Goal: Task Accomplishment & Management: Use online tool/utility

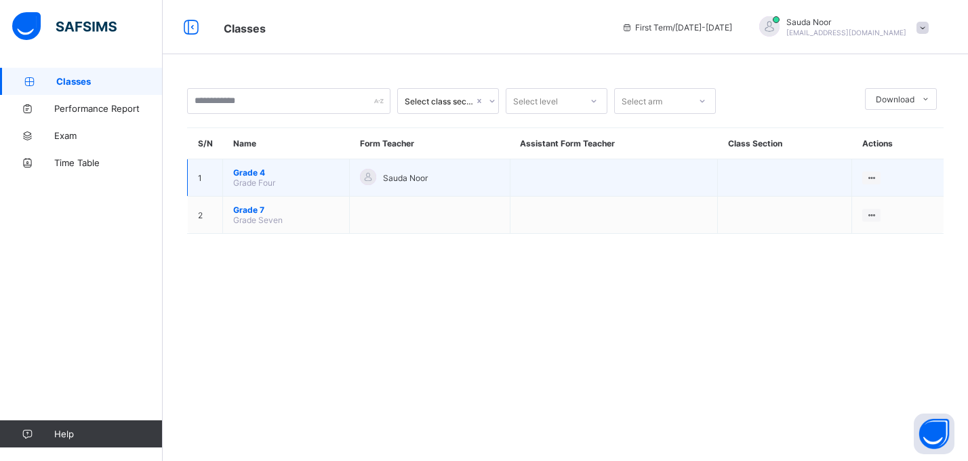
click at [261, 170] on span "Grade 4" at bounding box center [286, 172] width 106 height 10
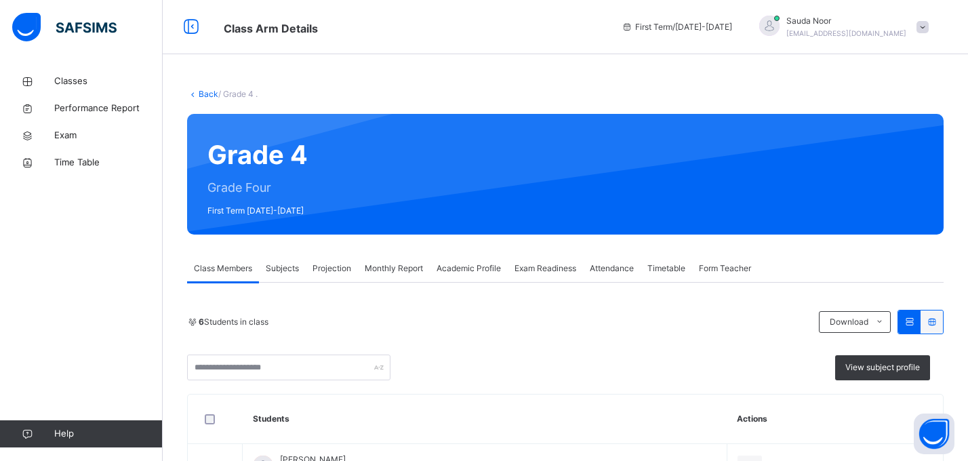
click at [193, 93] on icon at bounding box center [193, 94] width 12 height 10
click at [211, 94] on link "Back" at bounding box center [209, 94] width 20 height 10
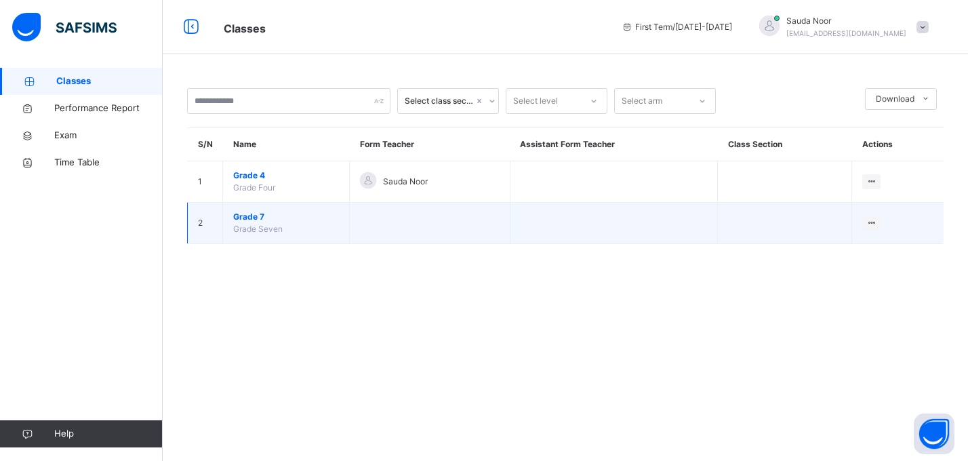
click at [250, 220] on span "Grade 7" at bounding box center [286, 217] width 106 height 12
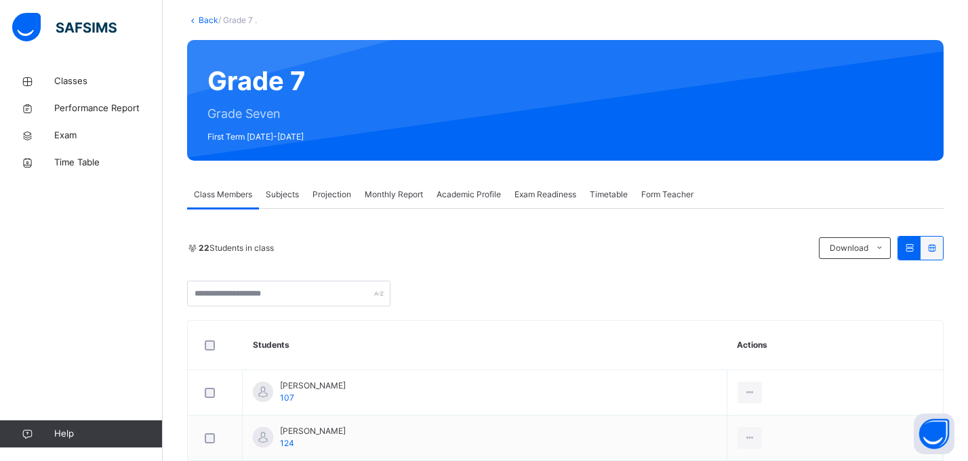
scroll to position [111, 0]
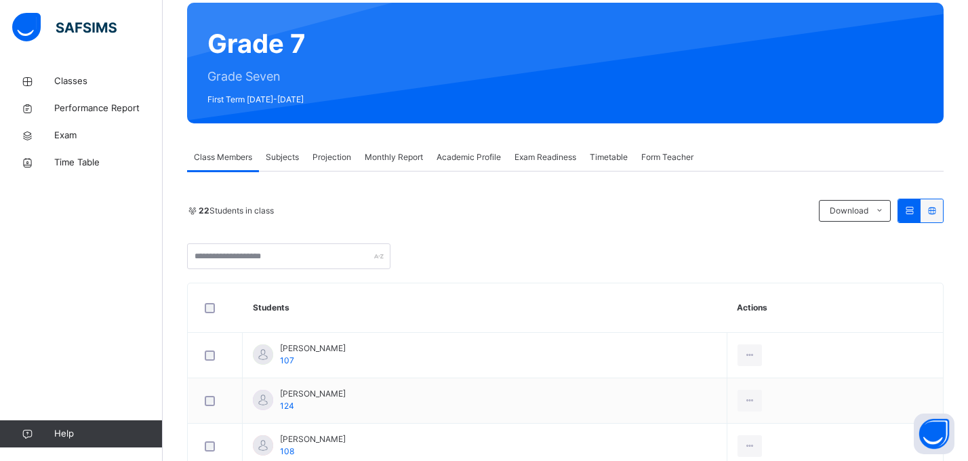
click at [285, 157] on span "Subjects" at bounding box center [282, 157] width 33 height 12
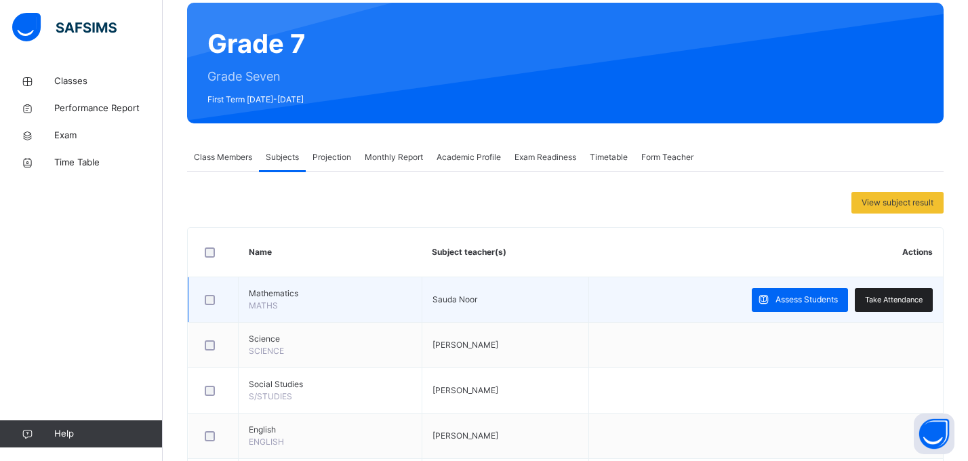
click at [908, 296] on span "Take Attendance" at bounding box center [894, 300] width 58 height 12
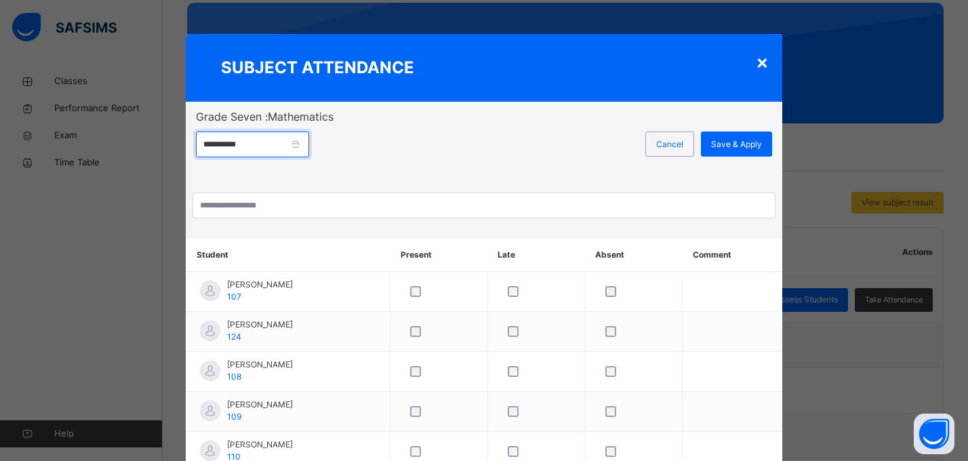
click at [254, 144] on input "**********" at bounding box center [252, 145] width 113 height 26
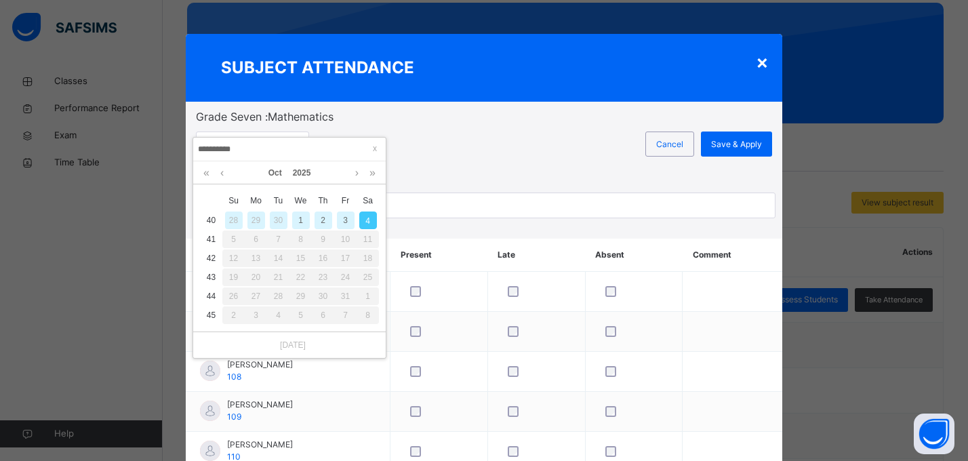
scroll to position [0, 0]
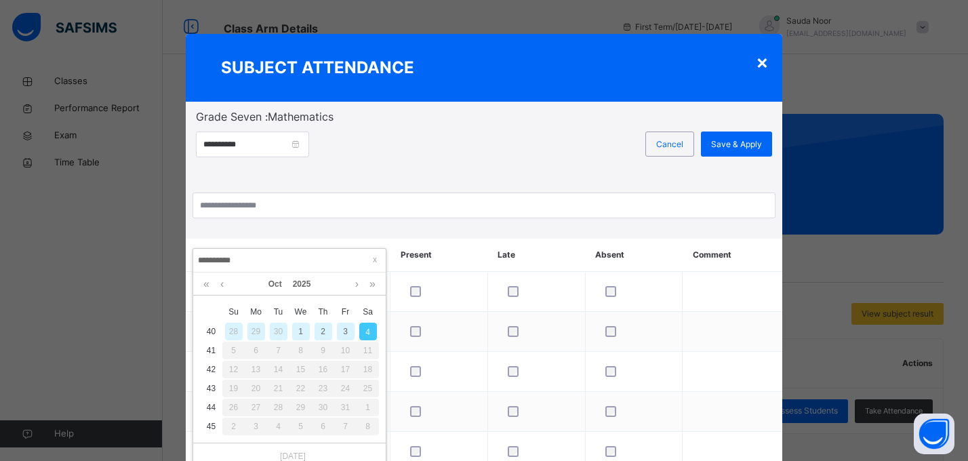
click at [765, 66] on div "SUBJECT ATTENDANCE" at bounding box center [484, 68] width 597 height 68
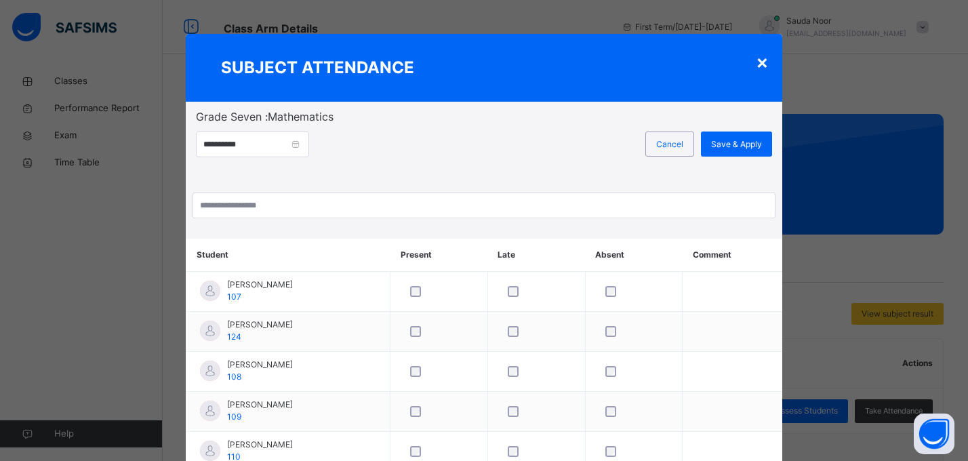
click at [763, 70] on div "×" at bounding box center [762, 61] width 13 height 28
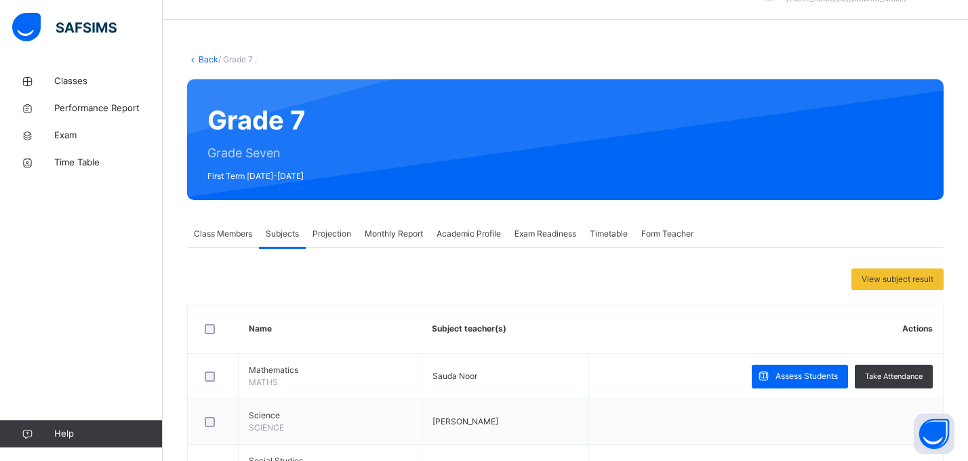
scroll to position [44, 0]
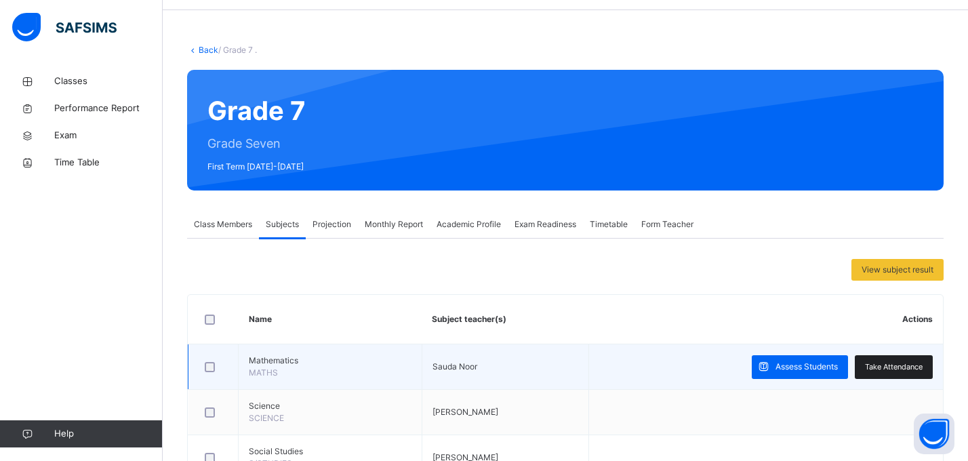
click at [887, 371] on span "Take Attendance" at bounding box center [894, 367] width 58 height 12
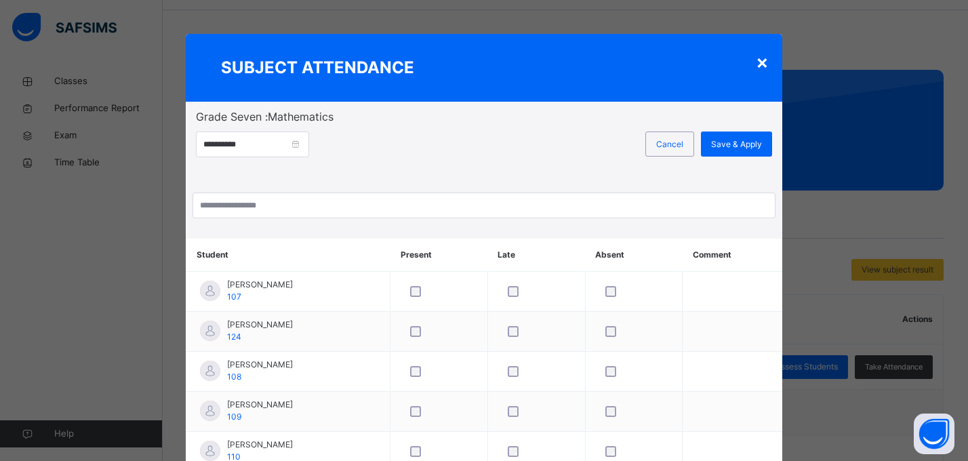
scroll to position [0, 0]
click at [761, 61] on div "×" at bounding box center [762, 61] width 13 height 28
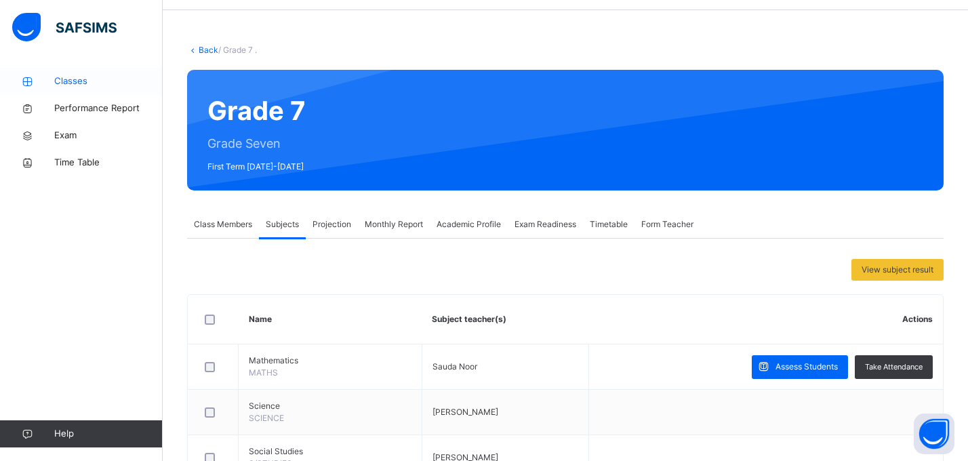
click at [90, 93] on link "Classes" at bounding box center [81, 81] width 163 height 27
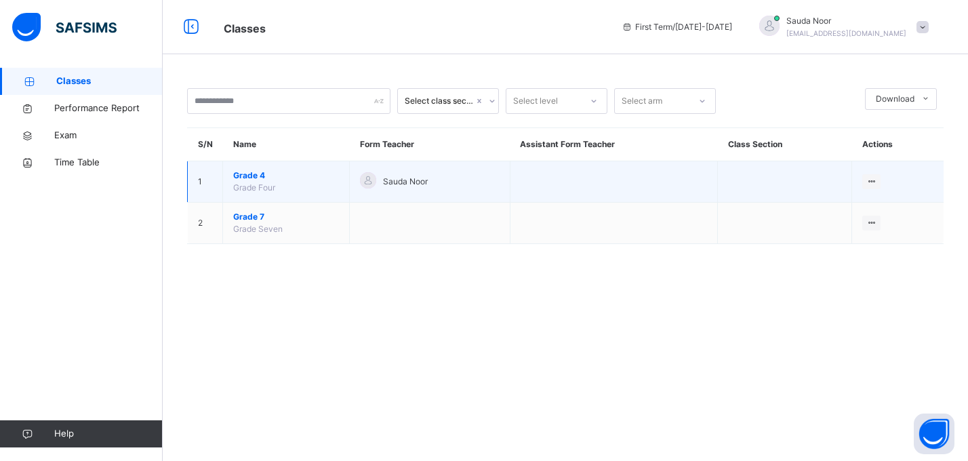
click at [262, 171] on span "Grade 4" at bounding box center [286, 175] width 106 height 12
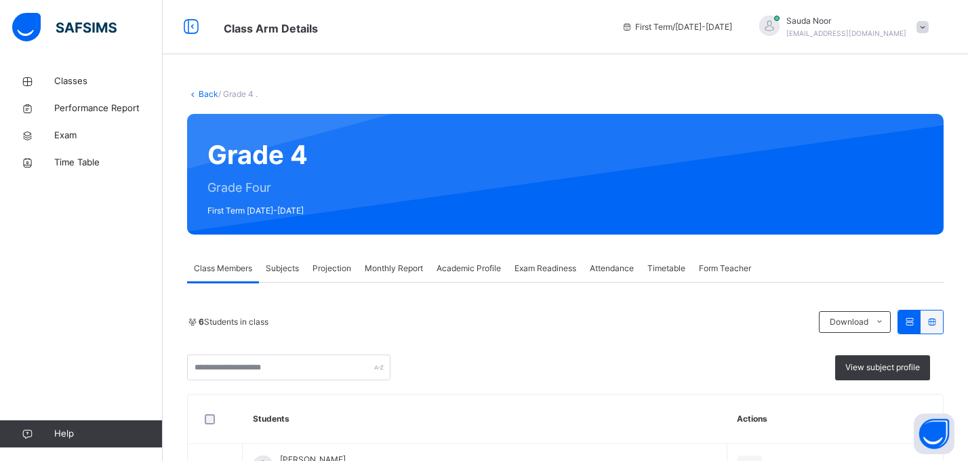
click at [199, 90] on link "Back" at bounding box center [209, 94] width 20 height 10
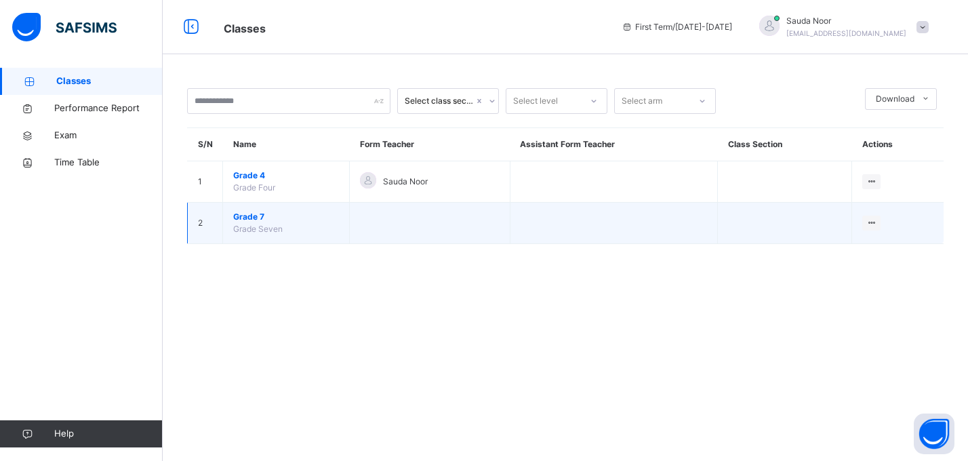
click at [258, 219] on span "Grade 7" at bounding box center [286, 217] width 106 height 12
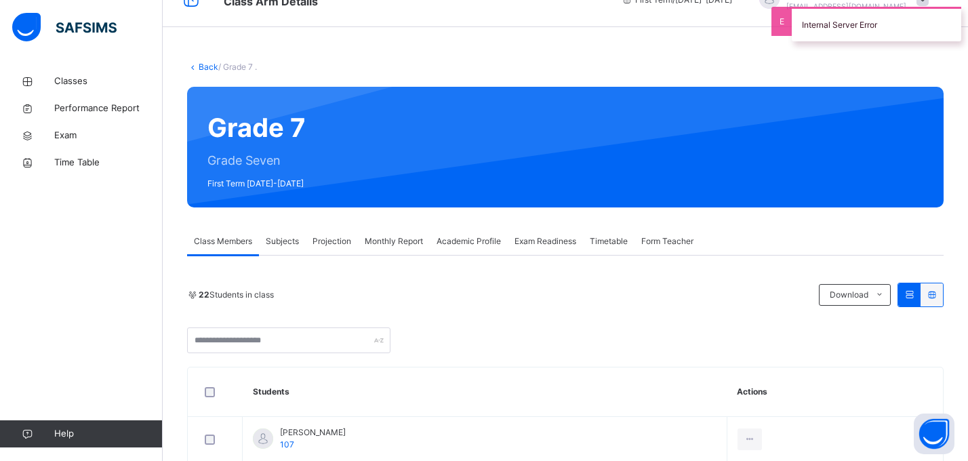
scroll to position [28, 0]
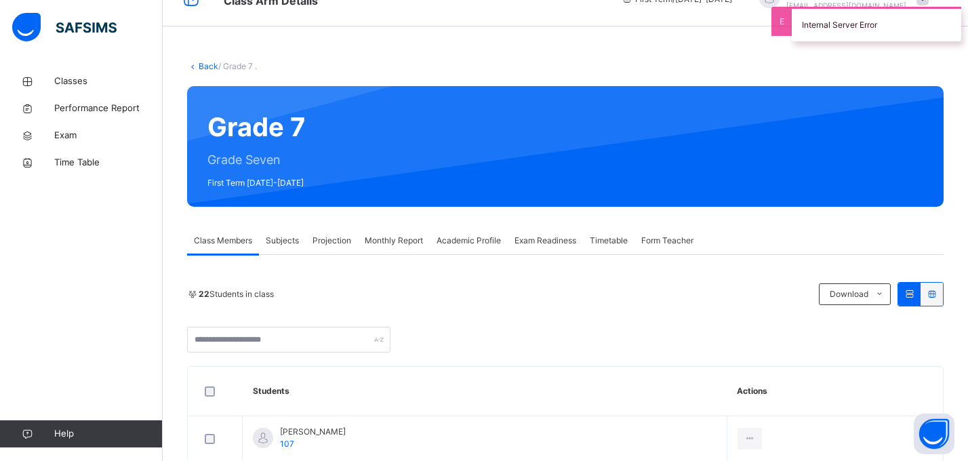
click at [345, 239] on span "Projection" at bounding box center [331, 241] width 39 height 12
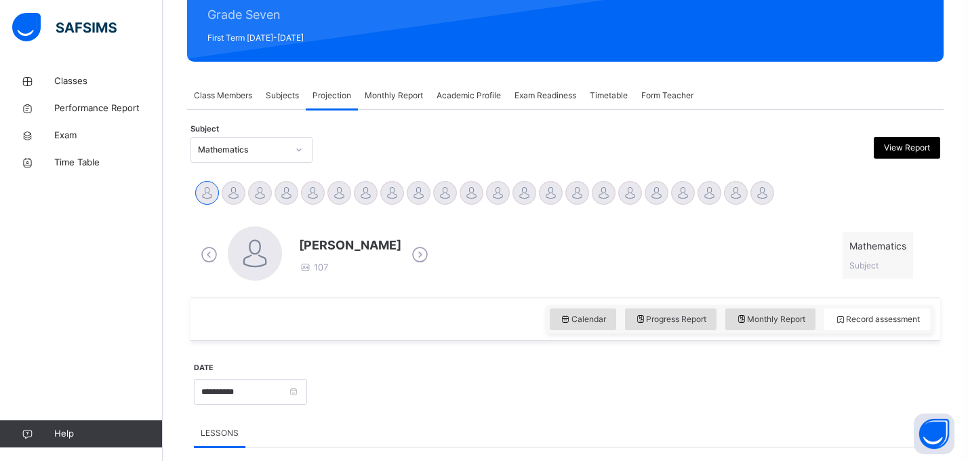
scroll to position [233, 0]
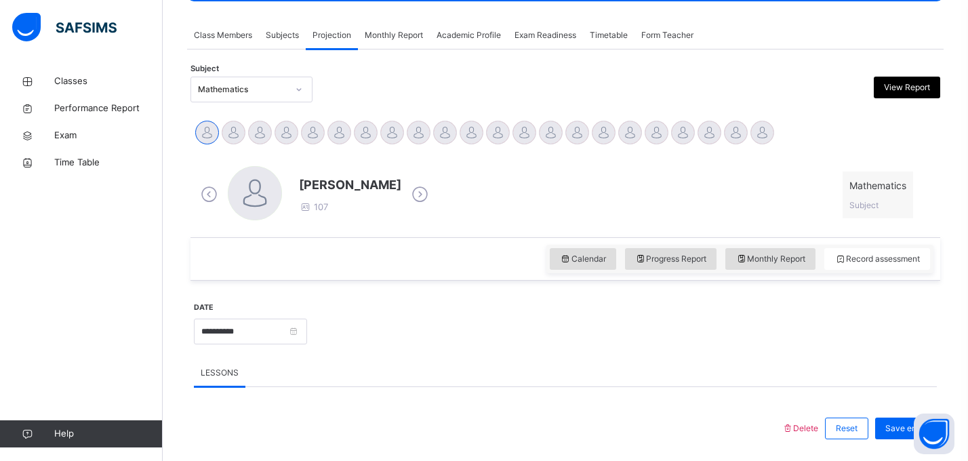
click at [256, 350] on div "**********" at bounding box center [250, 330] width 113 height 58
click at [256, 335] on input "**********" at bounding box center [250, 332] width 113 height 26
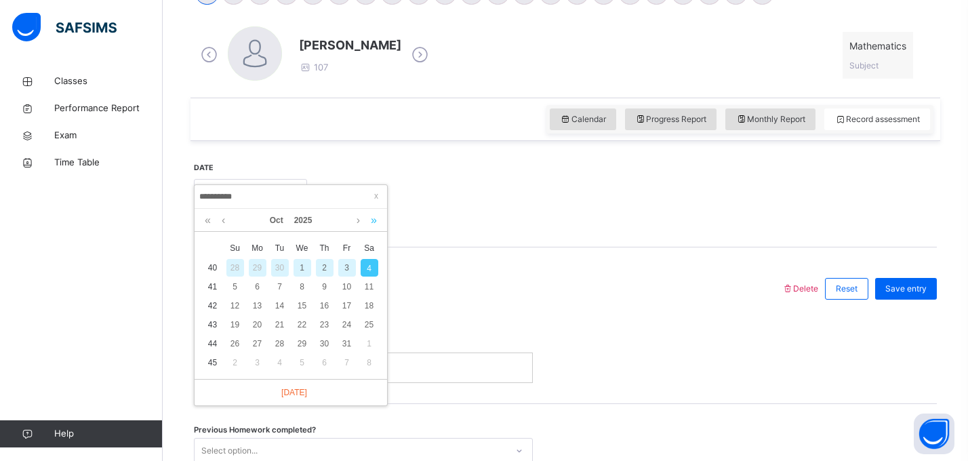
scroll to position [374, 0]
click at [451, 281] on div "Delete Reset Save entry [DATE] Lesson Previous Homework completed? Select optio…" at bounding box center [565, 430] width 743 height 369
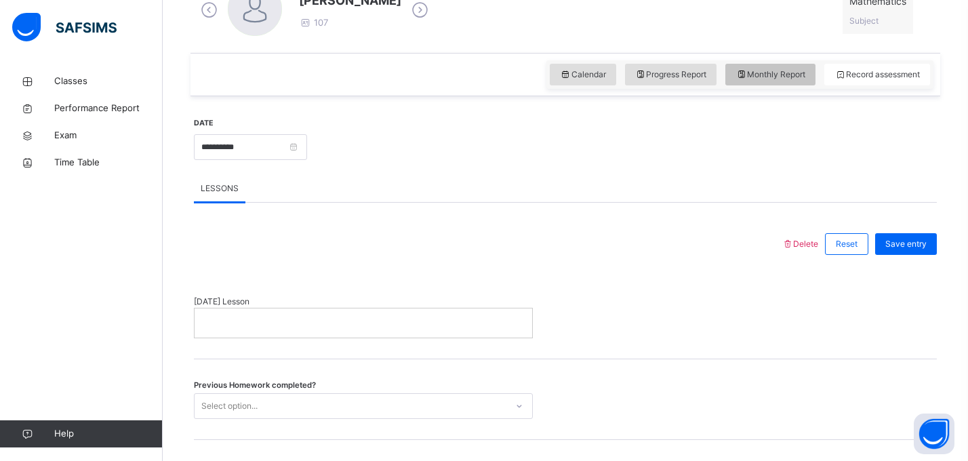
scroll to position [413, 0]
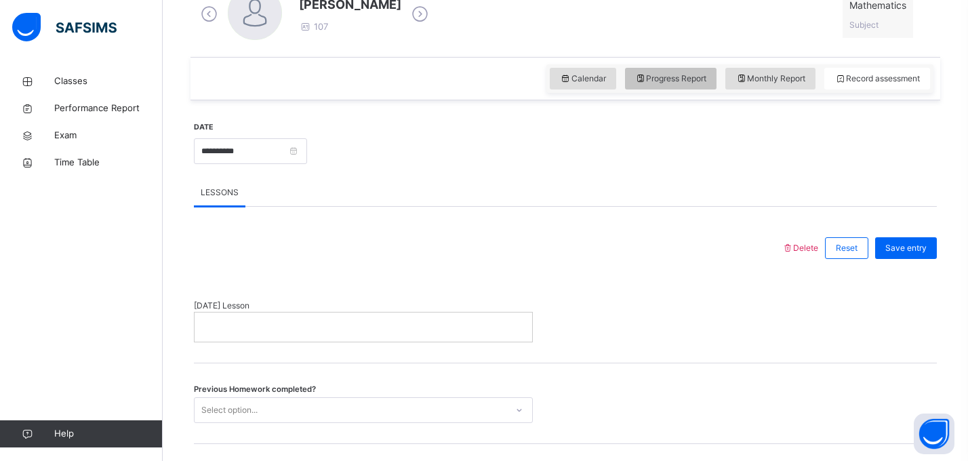
click at [702, 79] on span "Progress Report" at bounding box center [671, 79] width 72 height 12
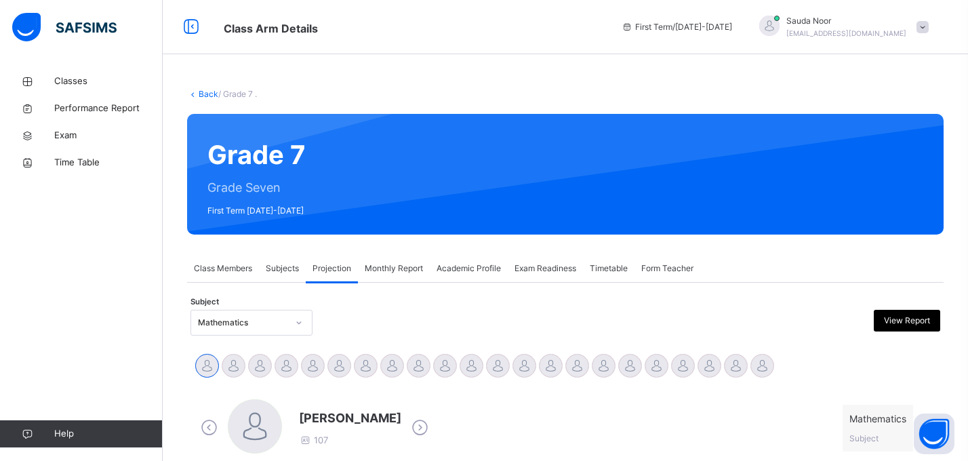
scroll to position [0, 0]
